Goal: Information Seeking & Learning: Learn about a topic

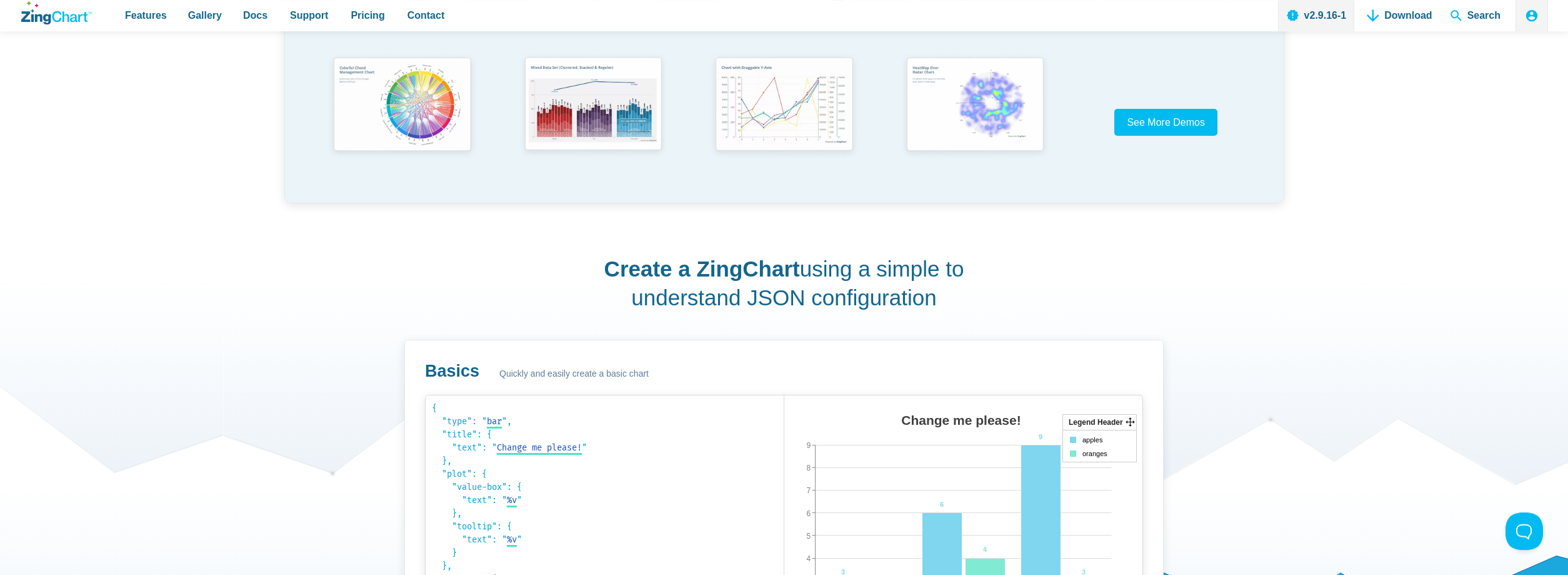
scroll to position [447, 0]
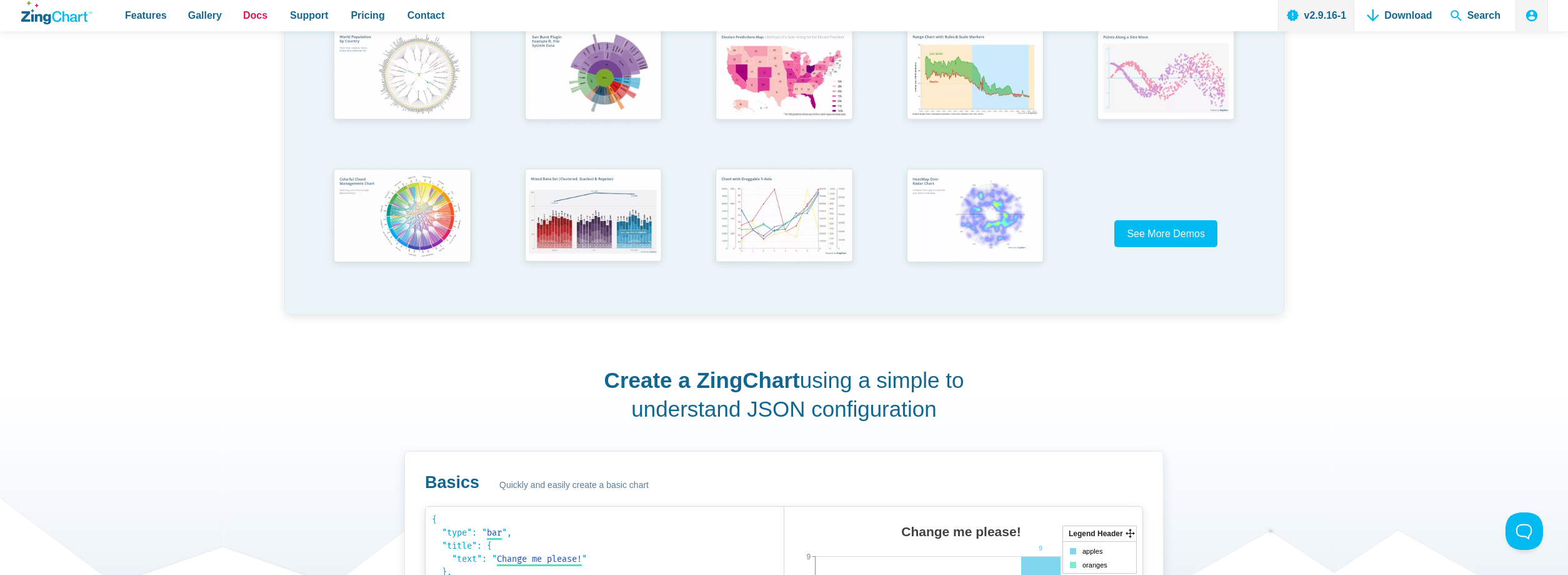
click at [238, 22] on link "Docs" at bounding box center [255, 15] width 34 height 31
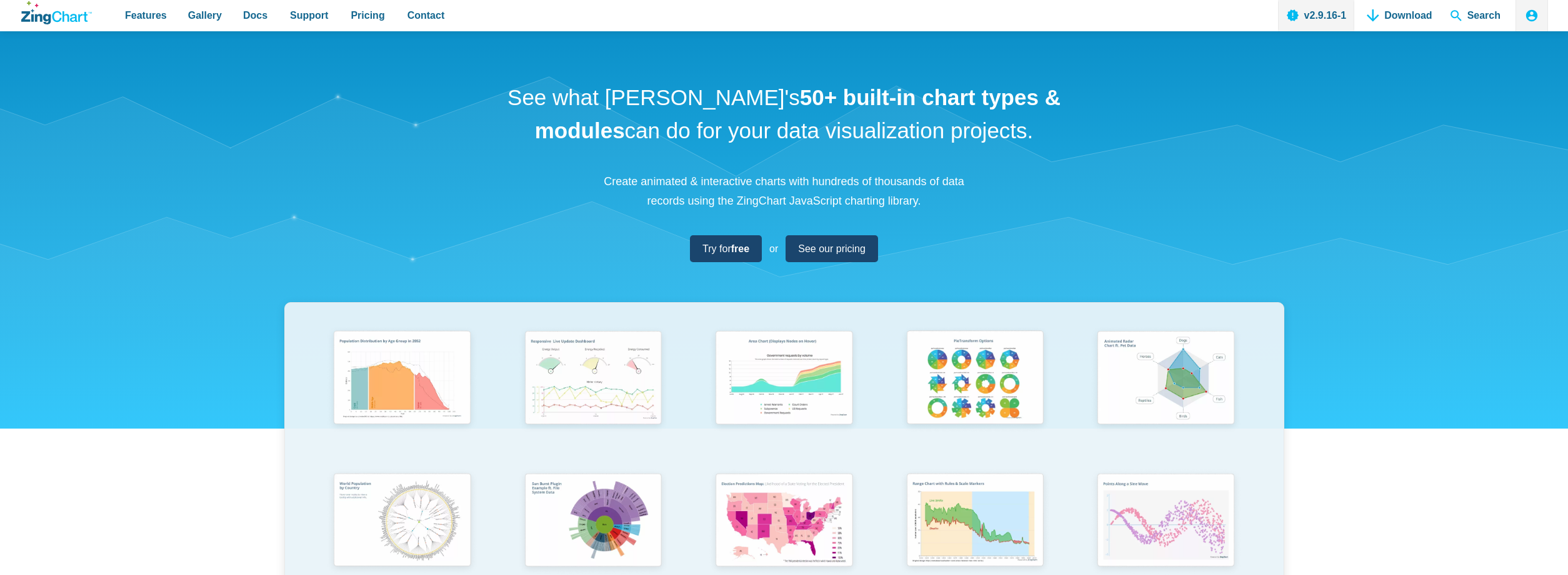
scroll to position [447, 0]
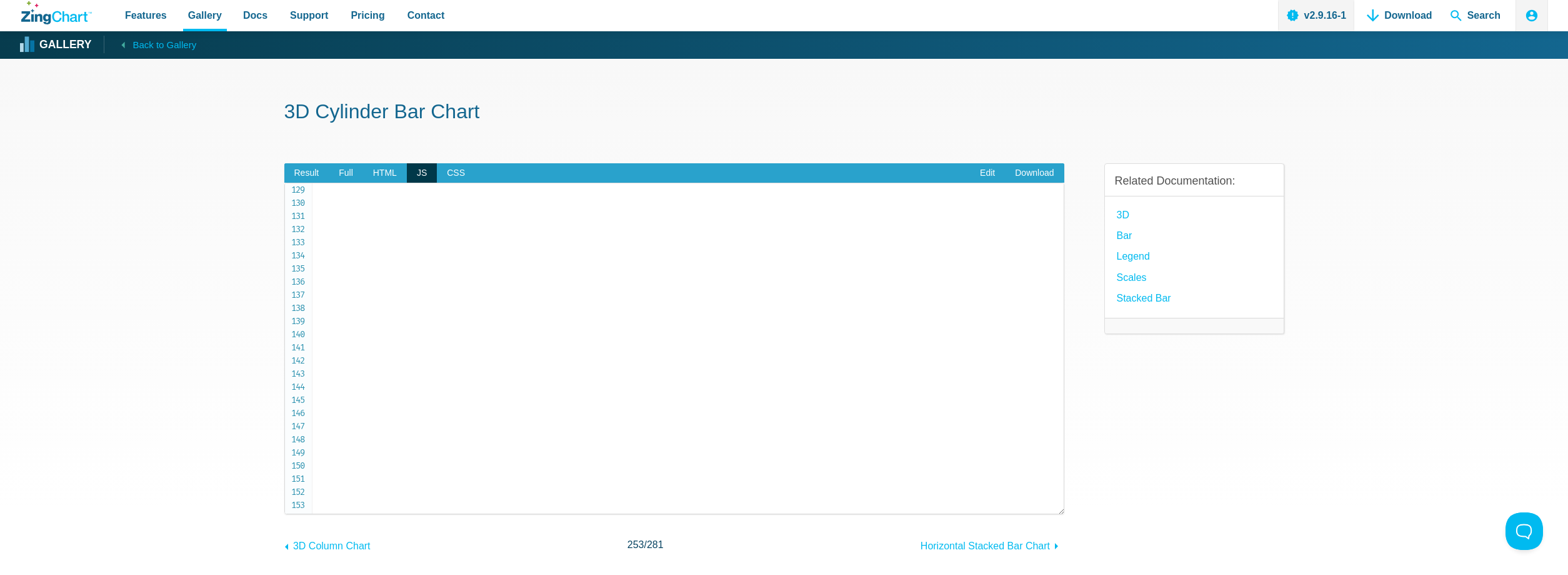
scroll to position [1688, 0]
drag, startPoint x: 341, startPoint y: 505, endPoint x: 314, endPoint y: 455, distance: 56.8
click at [314, 455] on pre "let chartConfig = { type : 'vbar3d' , '3dAspect' : { depth : 90 , true3d : 1 , …" at bounding box center [674, 348] width 780 height 332
click at [376, 177] on span "HTML" at bounding box center [385, 173] width 44 height 20
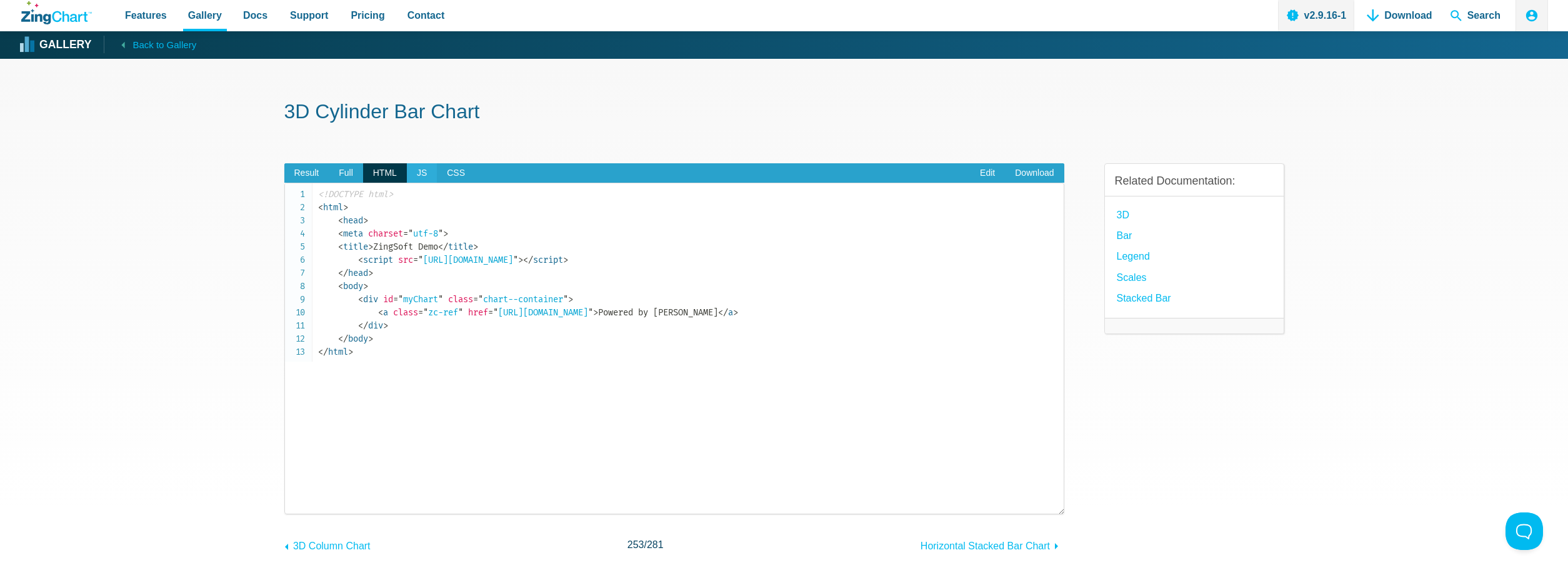
click at [424, 177] on span "JS" at bounding box center [422, 173] width 30 height 20
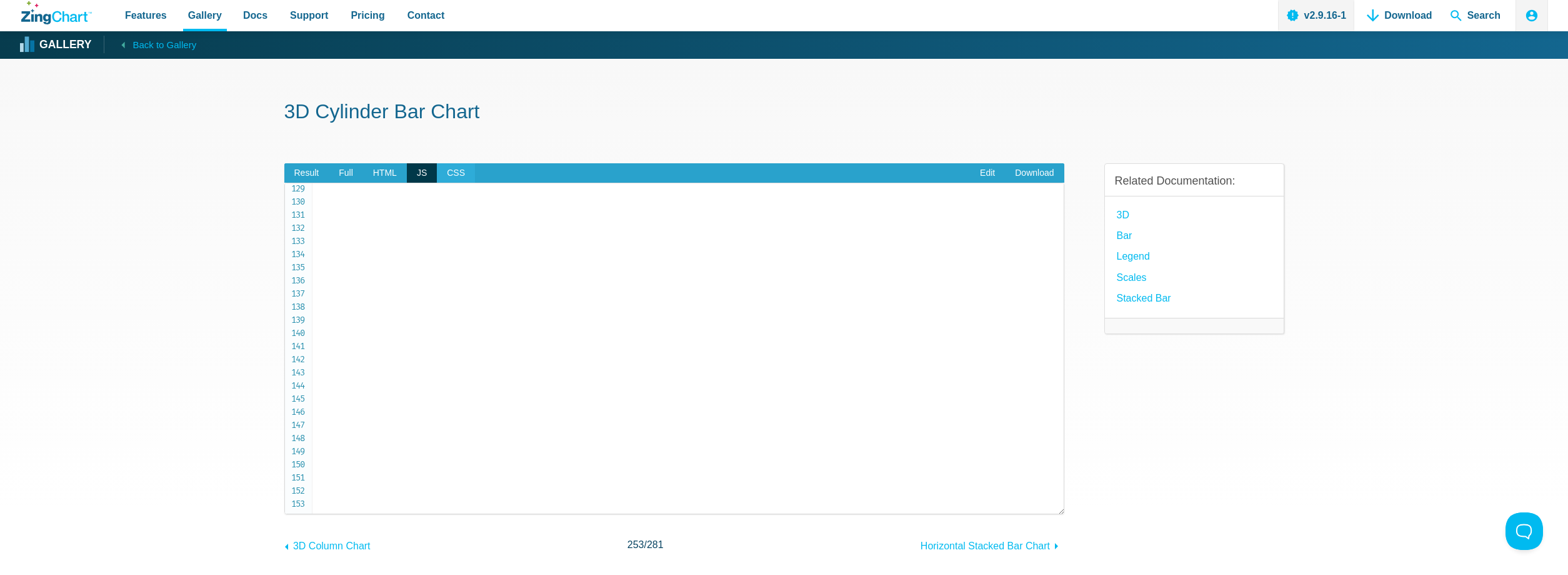
click at [448, 181] on span "CSS" at bounding box center [456, 173] width 38 height 20
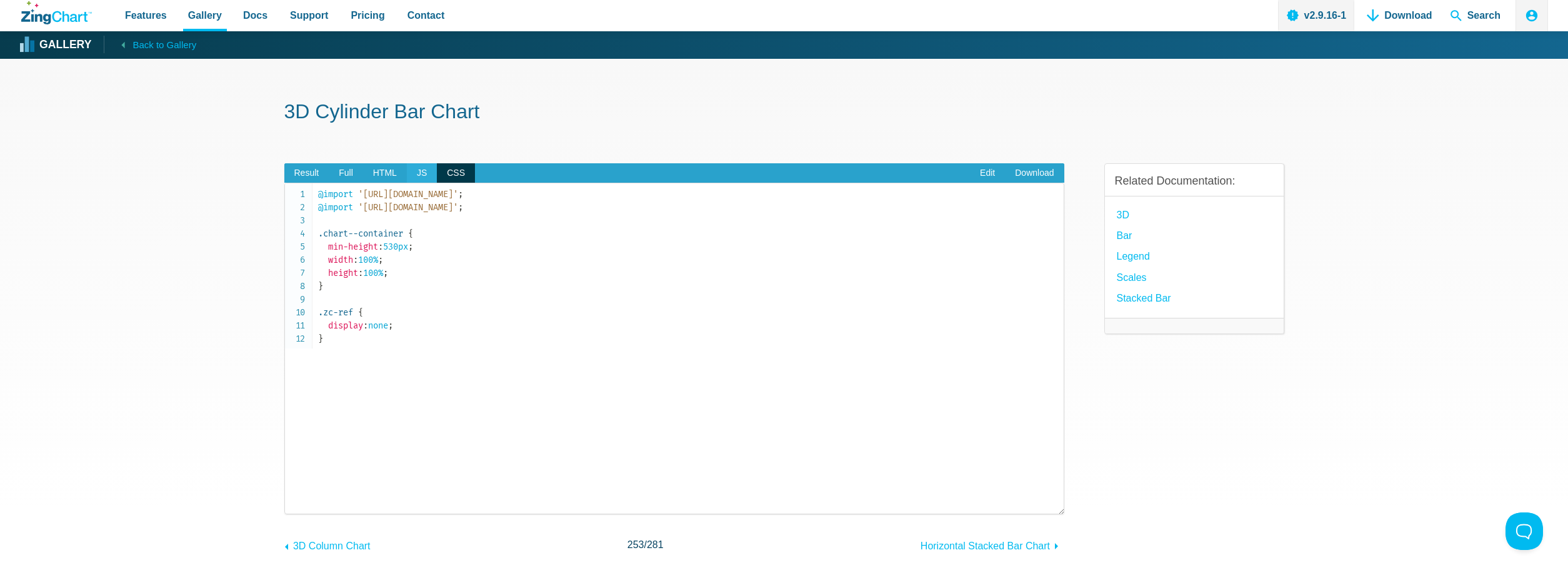
click at [415, 177] on span "JS" at bounding box center [422, 173] width 30 height 20
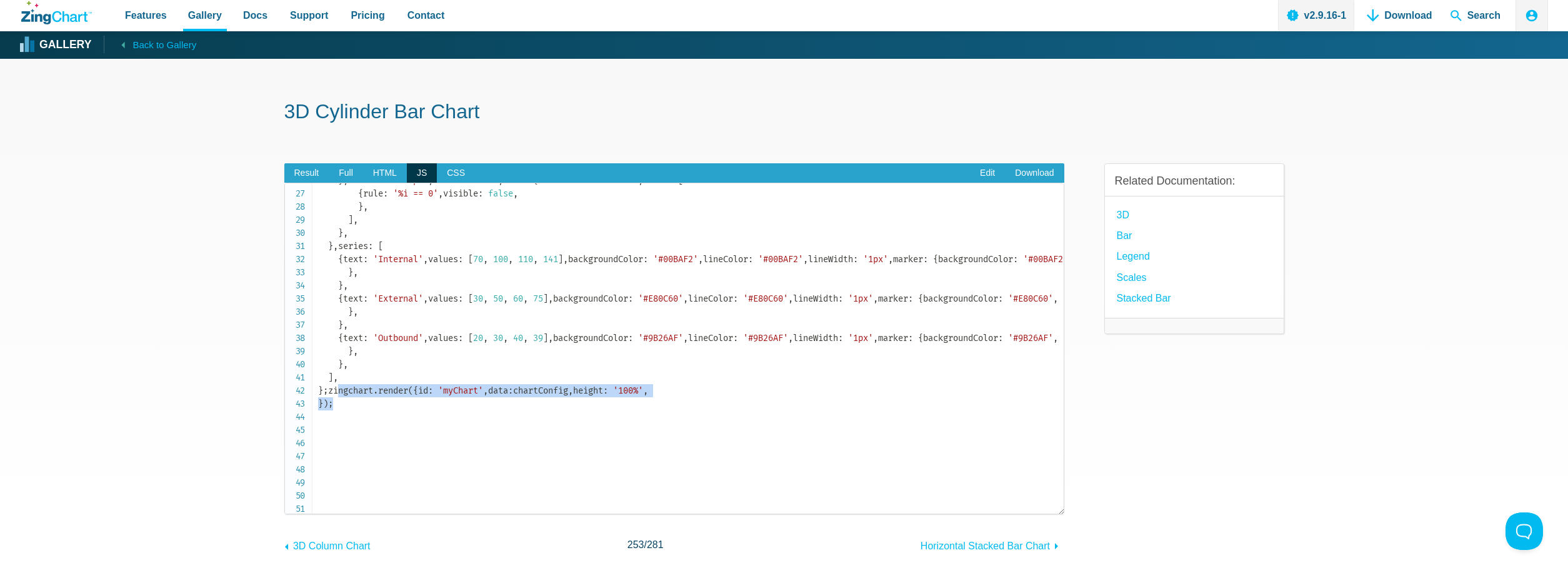
scroll to position [284, 0]
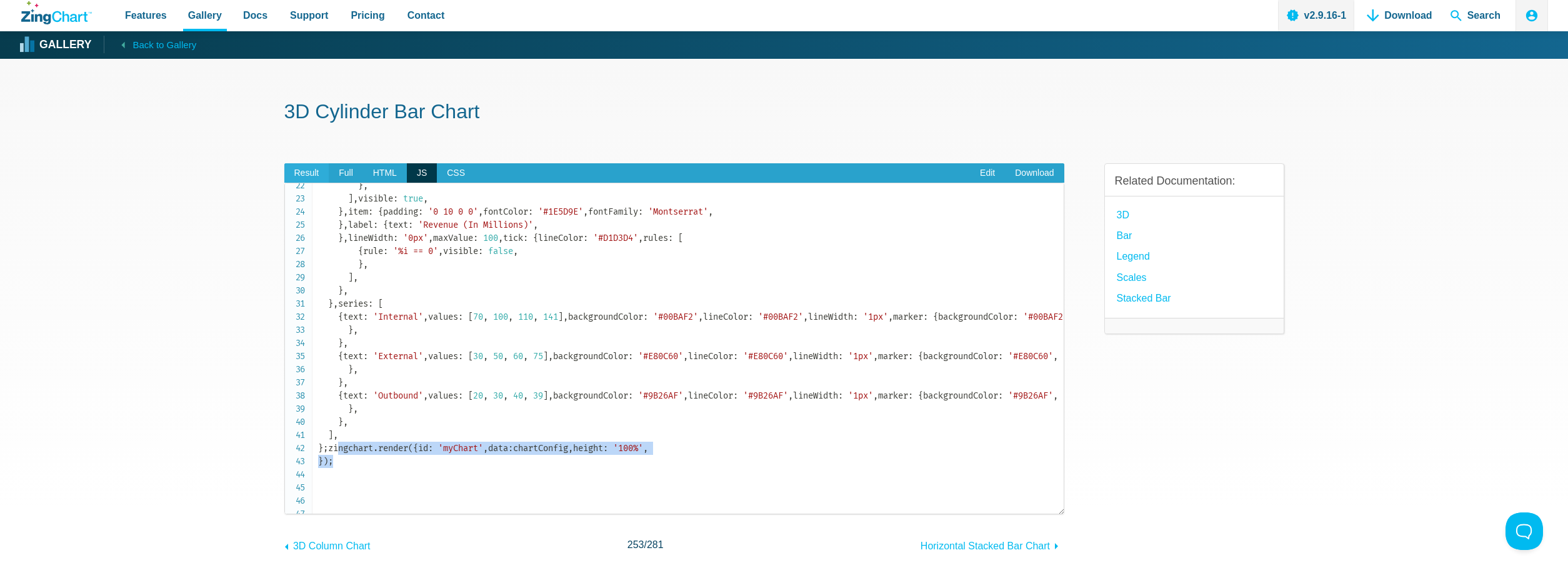
click at [308, 168] on span "Result" at bounding box center [306, 173] width 45 height 20
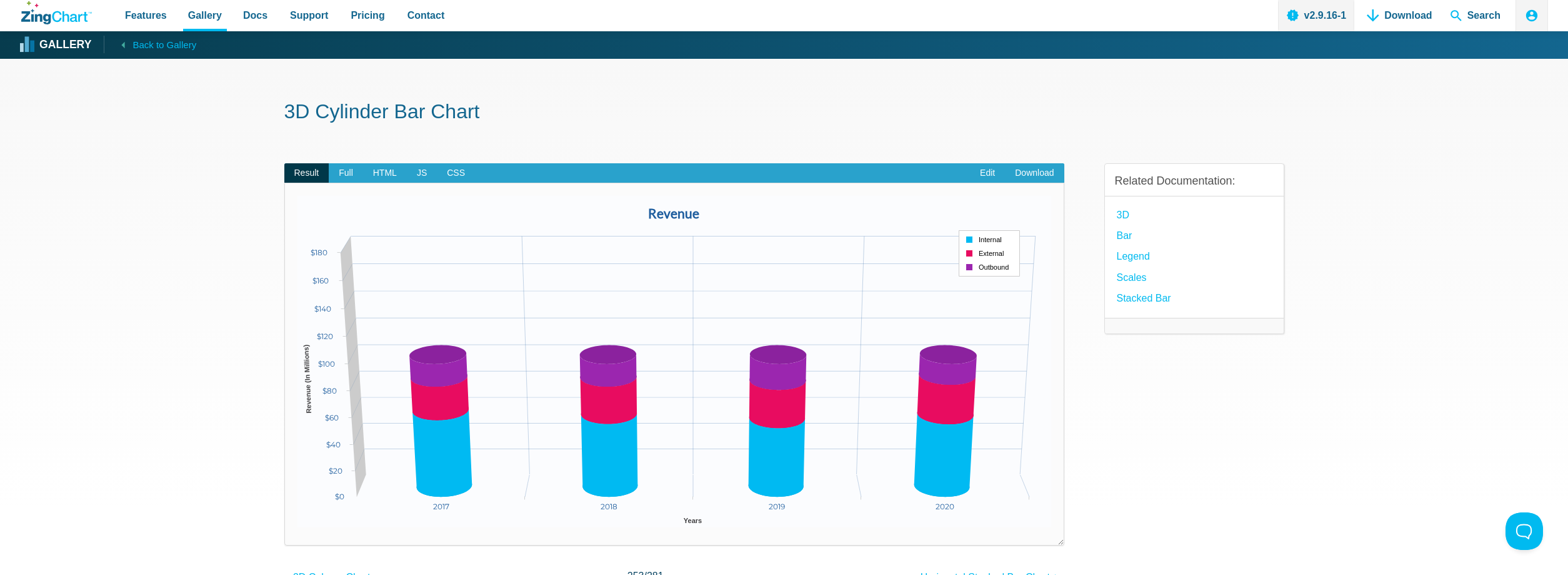
click at [940, 246] on img "App Content" at bounding box center [674, 361] width 754 height 332
drag, startPoint x: 967, startPoint y: 391, endPoint x: 884, endPoint y: 380, distance: 83.7
click at [298, 527] on area "App Content" at bounding box center [298, 527] width 0 height 0
drag, startPoint x: 772, startPoint y: 378, endPoint x: 591, endPoint y: 379, distance: 181.0
click at [298, 527] on area "App Content" at bounding box center [298, 527] width 0 height 0
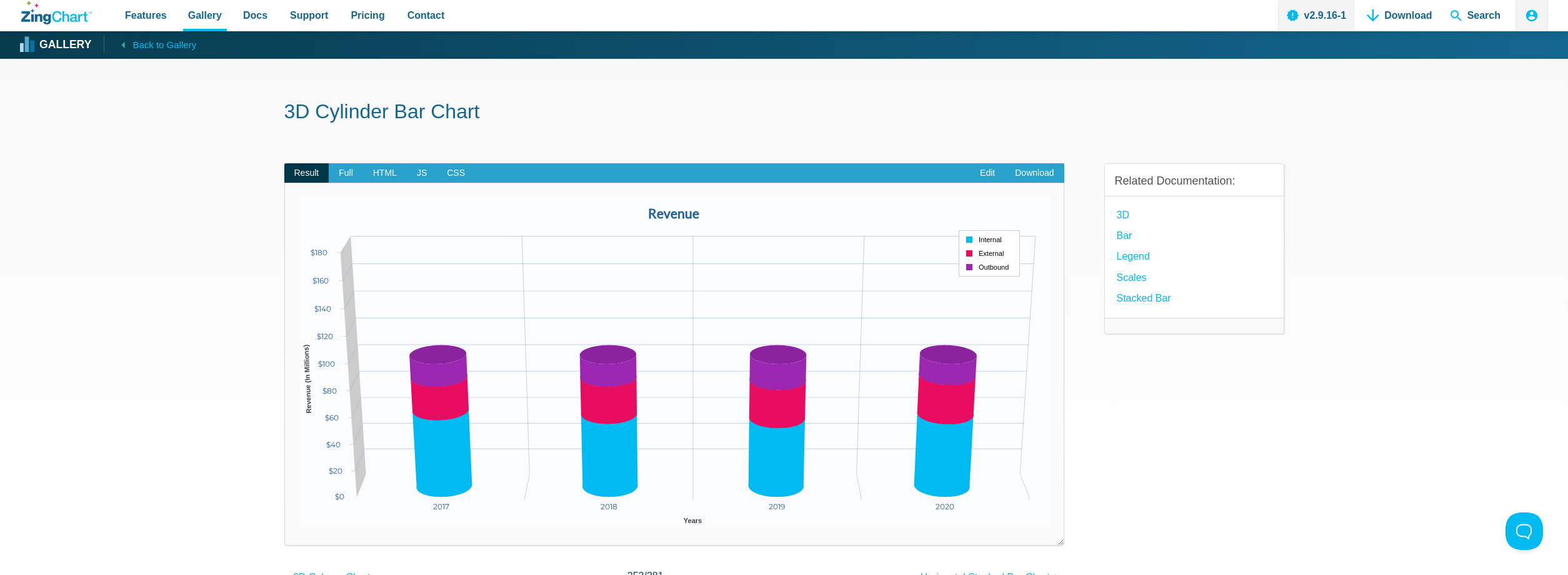
click at [395, 365] on img "App Content" at bounding box center [674, 361] width 754 height 332
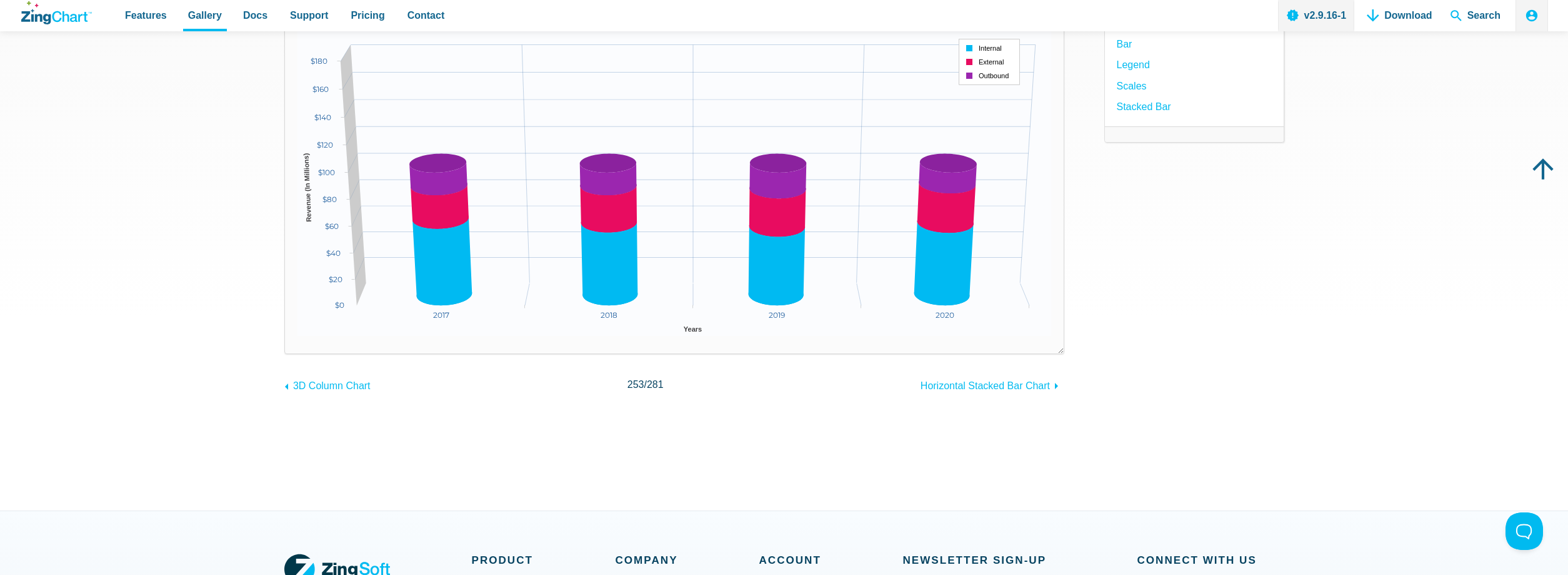
click at [412, 261] on img "App Content" at bounding box center [674, 170] width 754 height 332
click at [298, 336] on area "App Content" at bounding box center [298, 336] width 0 height 0
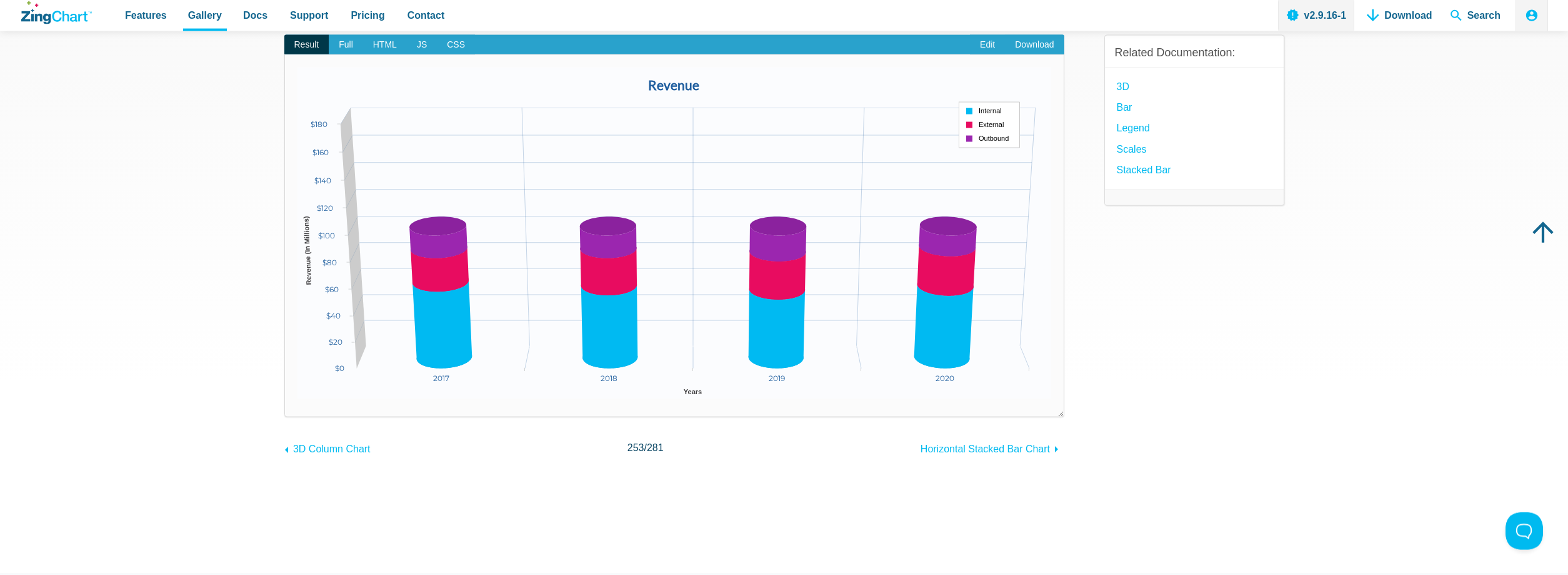
scroll to position [0, 0]
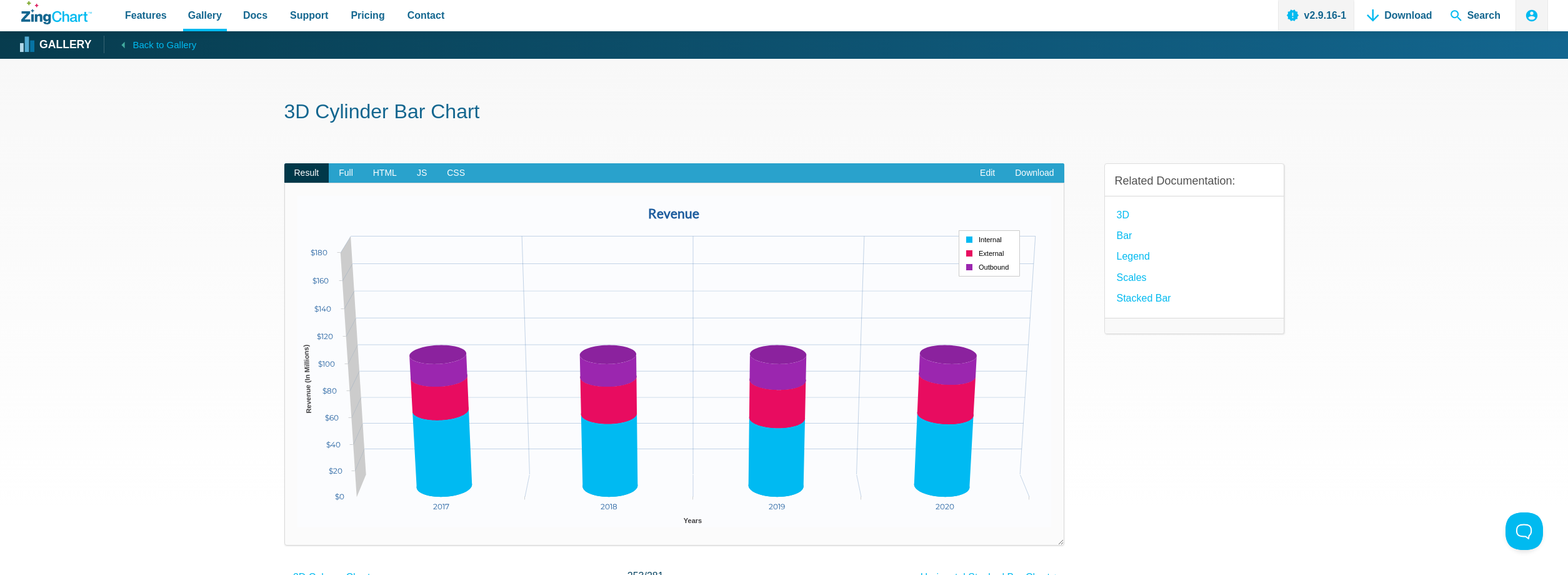
click at [1027, 249] on img "App Content" at bounding box center [674, 361] width 754 height 332
click at [425, 169] on span "JS" at bounding box center [422, 173] width 30 height 20
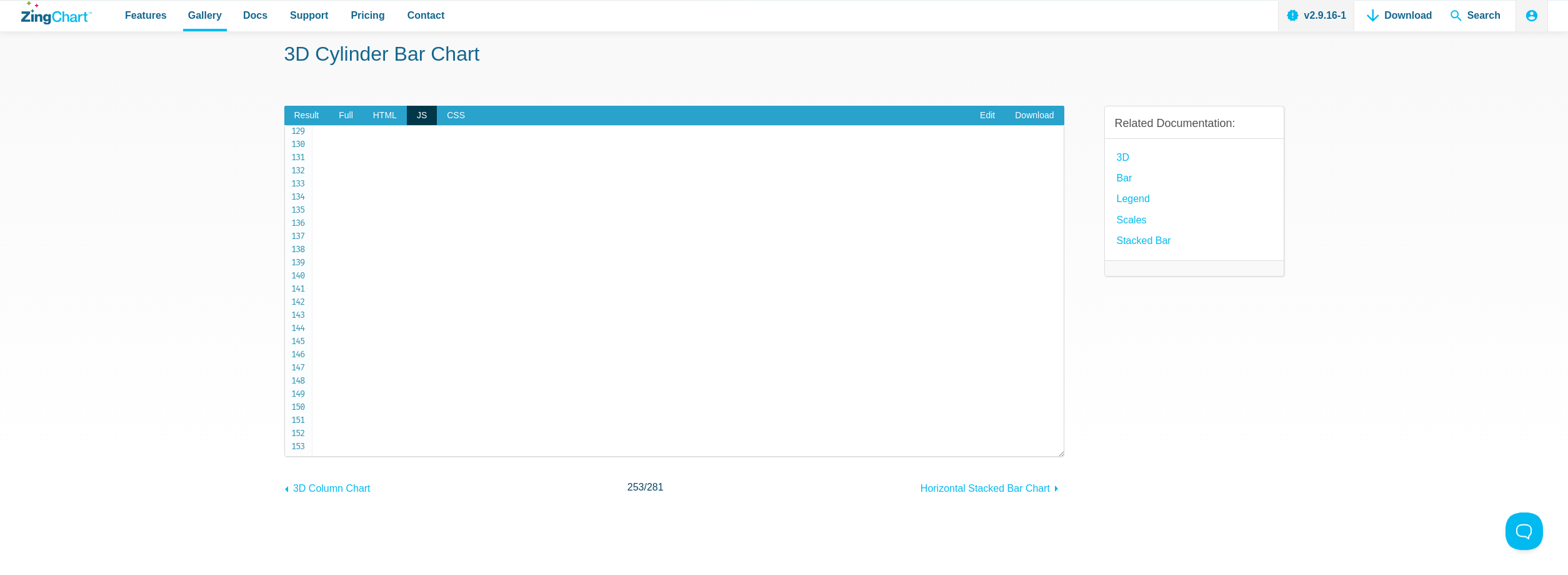
scroll to position [64, 0]
